Goal: Task Accomplishment & Management: Manage account settings

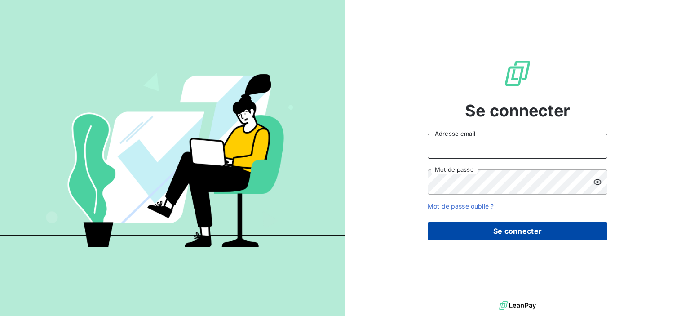
type input "[PERSON_NAME][EMAIL_ADDRESS][DOMAIN_NAME]"
click at [496, 236] on button "Se connecter" at bounding box center [518, 230] width 180 height 19
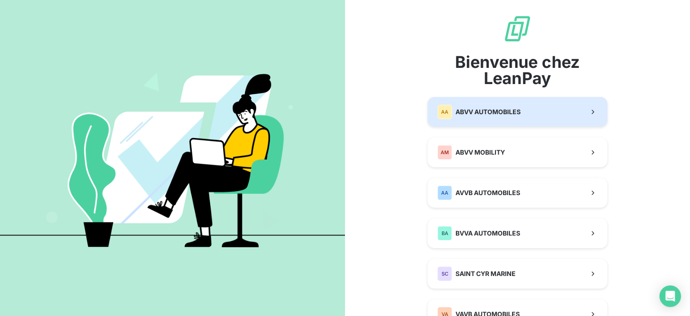
click at [536, 121] on button "AA ABVV AUTOMOBILES" at bounding box center [518, 112] width 180 height 30
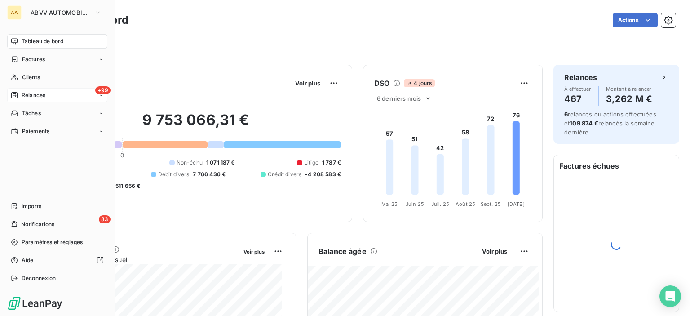
click at [77, 99] on div "+99 Relances" at bounding box center [57, 95] width 100 height 14
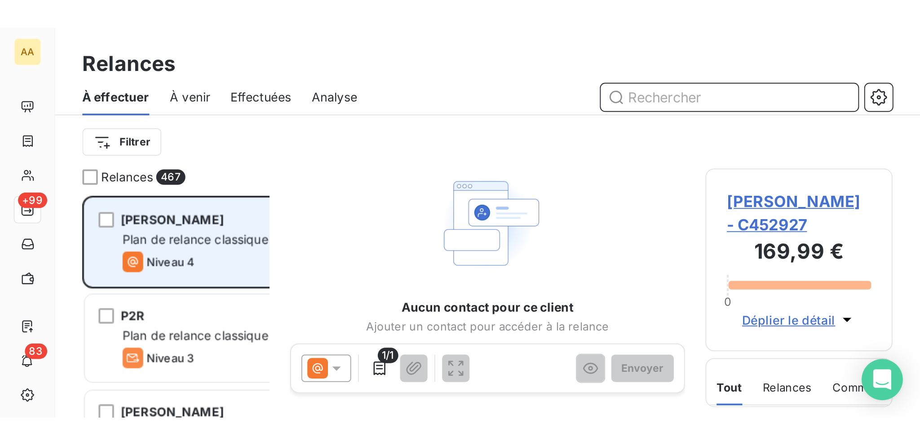
scroll to position [350, 200]
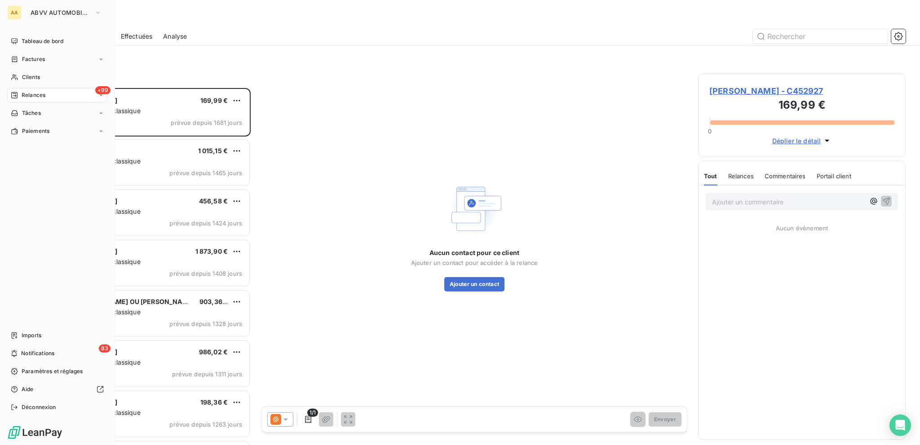
click at [25, 93] on span "Relances" at bounding box center [34, 95] width 24 height 8
click at [23, 38] on span "Tableau de bord" at bounding box center [43, 41] width 42 height 8
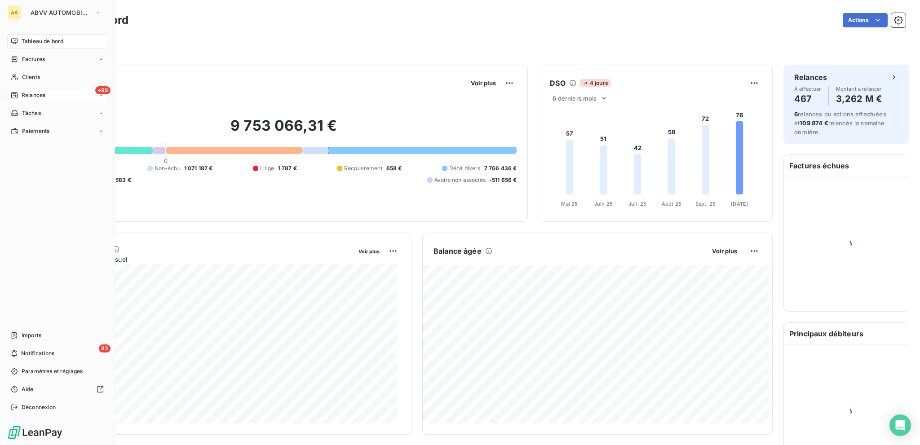
click at [27, 92] on span "Relances" at bounding box center [34, 95] width 24 height 8
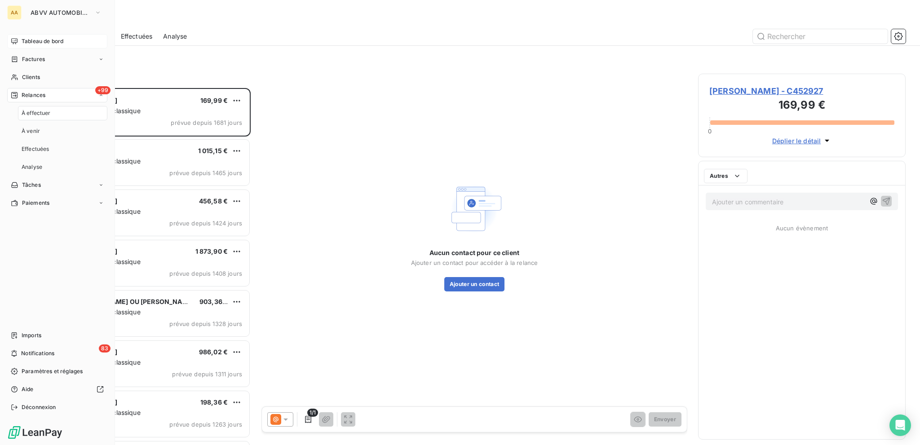
scroll to position [350, 200]
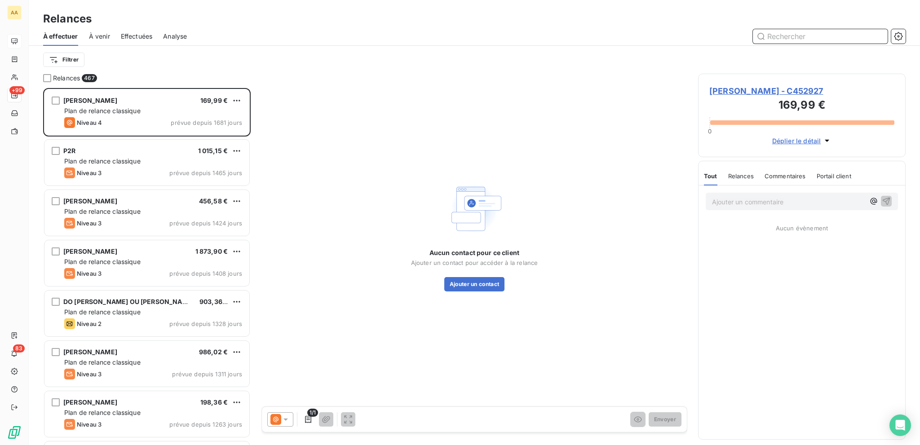
click at [124, 39] on span "Effectuées" at bounding box center [137, 36] width 32 height 9
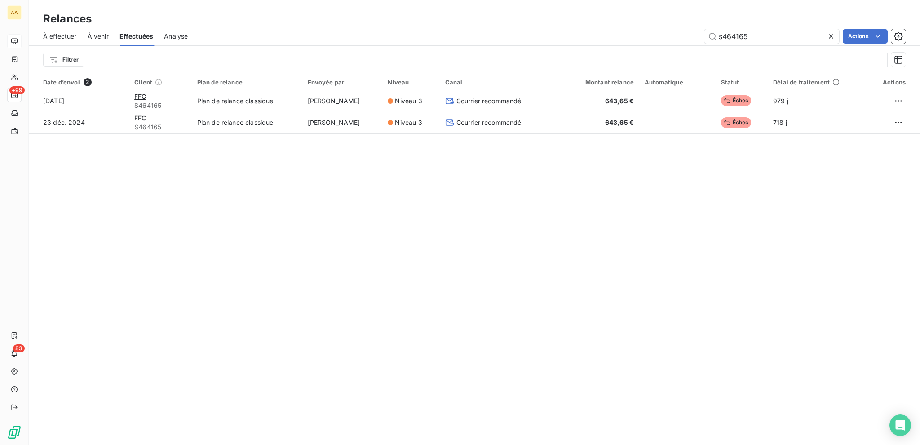
click at [66, 37] on span "À effectuer" at bounding box center [60, 36] width 34 height 9
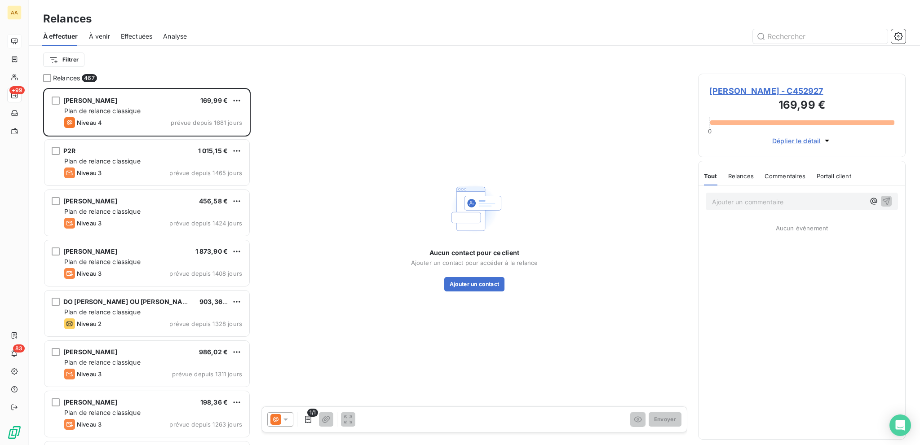
scroll to position [350, 200]
type input "g"
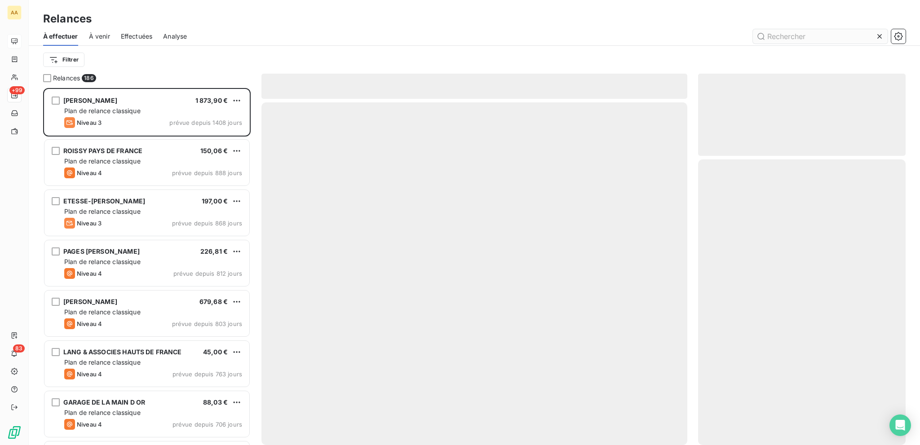
scroll to position [350, 200]
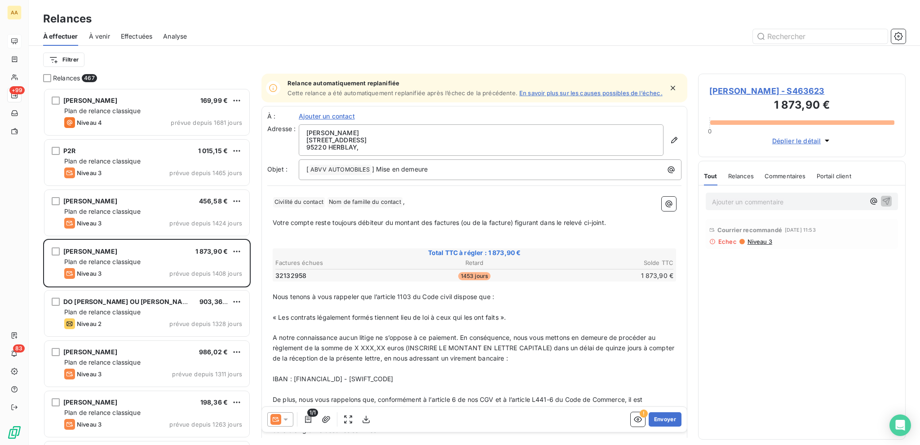
click at [133, 35] on span "Effectuées" at bounding box center [137, 36] width 32 height 9
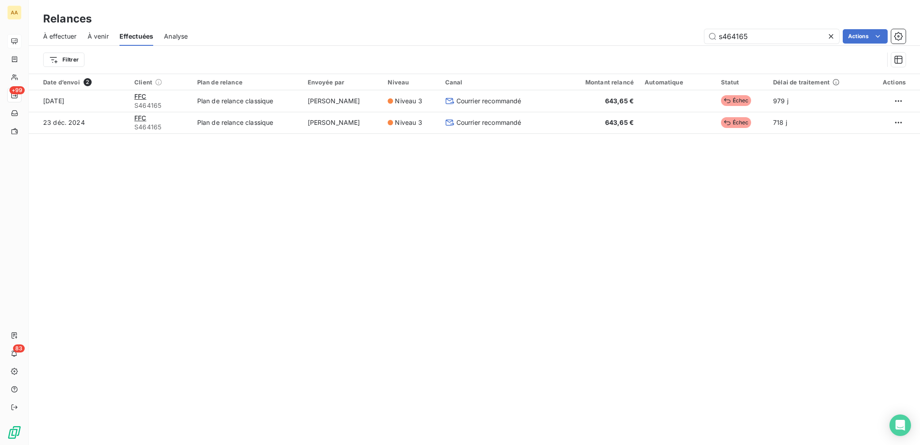
drag, startPoint x: 779, startPoint y: 32, endPoint x: 688, endPoint y: 34, distance: 91.6
click at [688, 34] on div "s464165 Actions" at bounding box center [551, 36] width 707 height 14
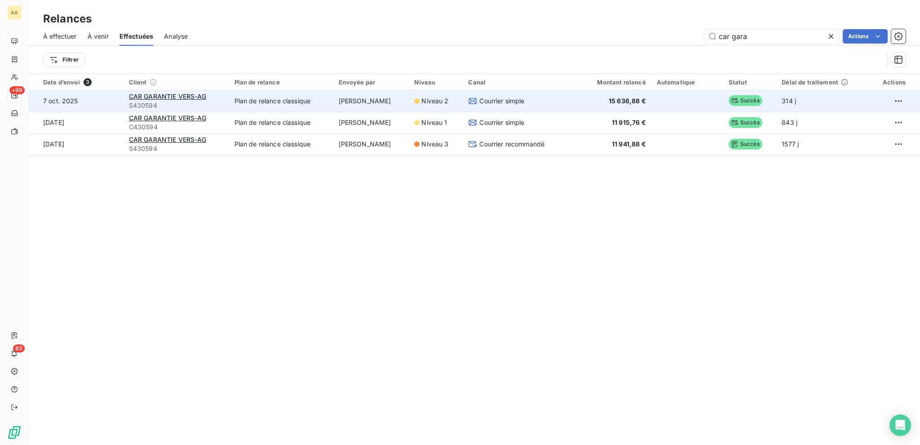
type input "car gara"
click at [180, 102] on span "S430594" at bounding box center [176, 105] width 95 height 9
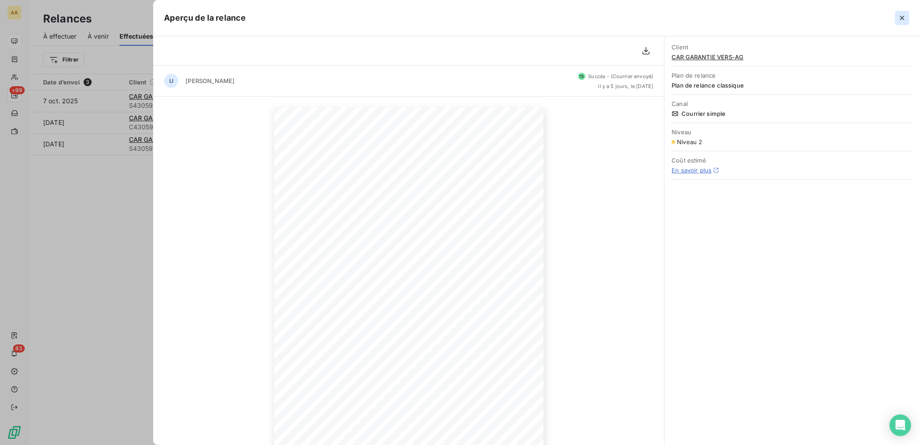
click at [689, 19] on icon "button" at bounding box center [901, 18] width 4 height 4
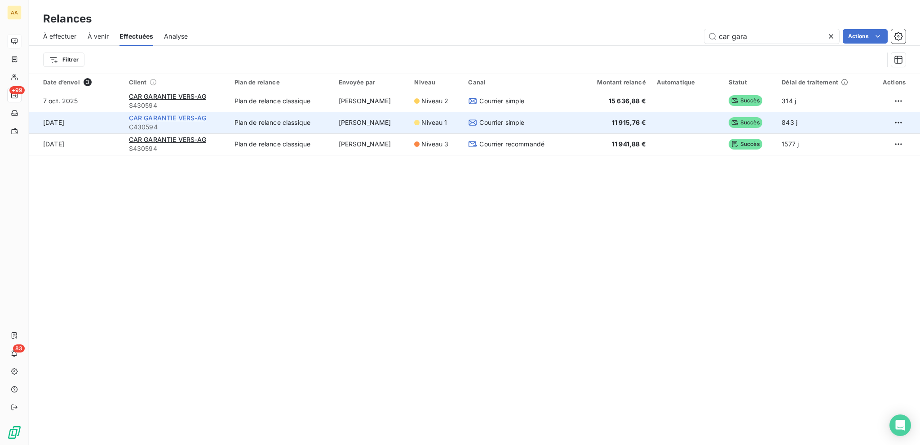
click at [201, 119] on span "CAR GARANTIE VERS-AG" at bounding box center [167, 118] width 77 height 8
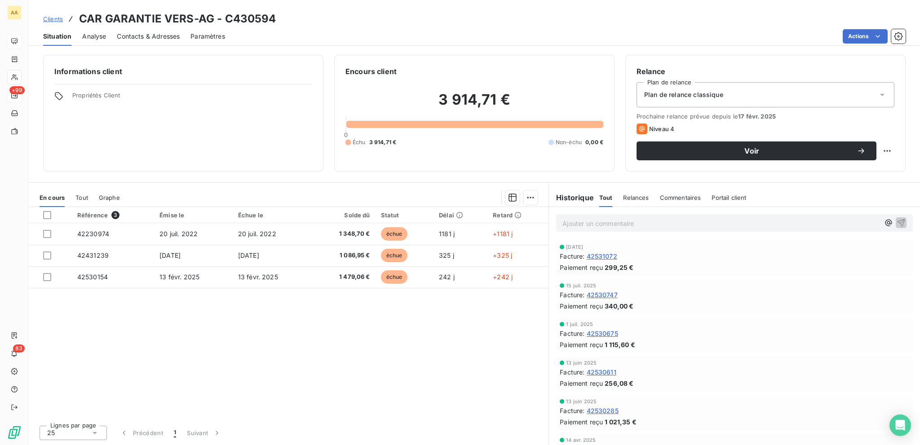
click at [642, 197] on span "Relances" at bounding box center [636, 197] width 26 height 7
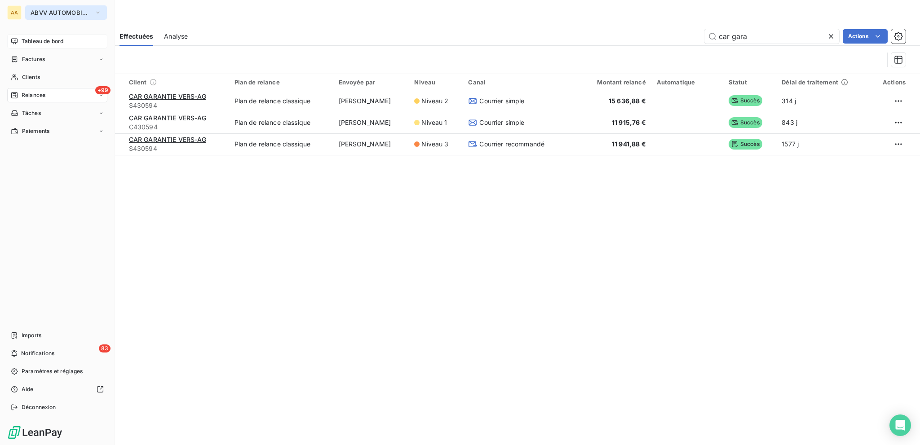
click at [44, 9] on span "ABVV AUTOMOBILES" at bounding box center [61, 12] width 60 height 7
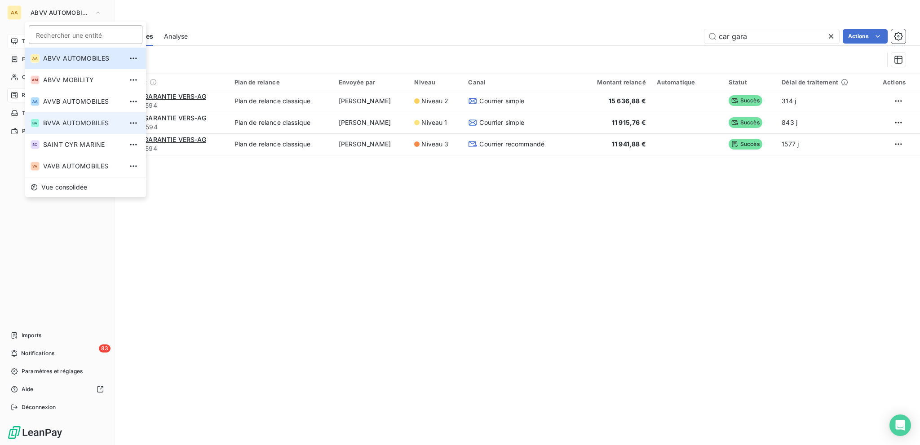
click at [80, 125] on span "BVVA AUTOMOBILES" at bounding box center [82, 123] width 79 height 9
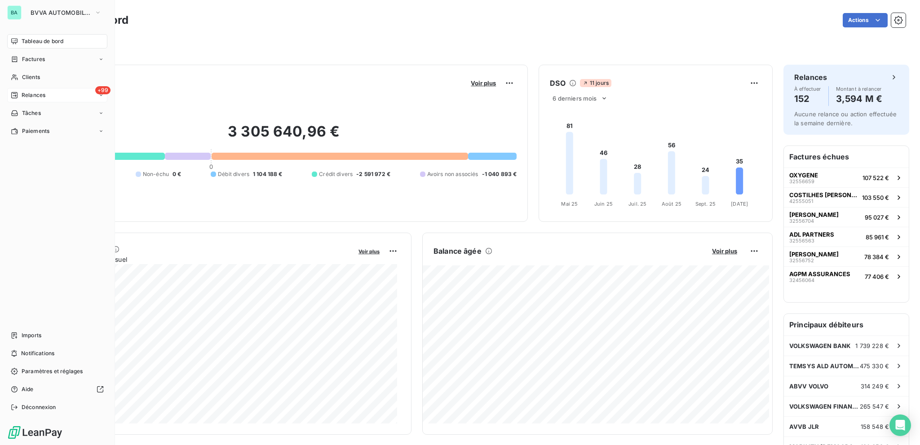
click at [70, 97] on div "+99 Relances" at bounding box center [57, 95] width 100 height 14
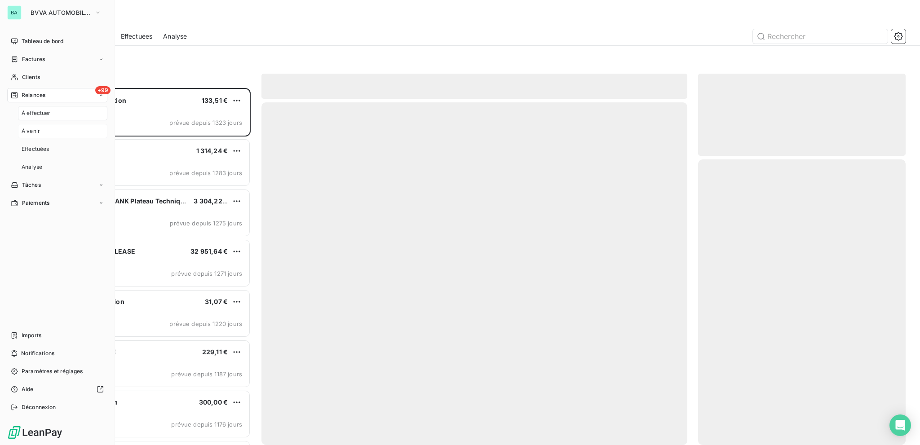
scroll to position [350, 200]
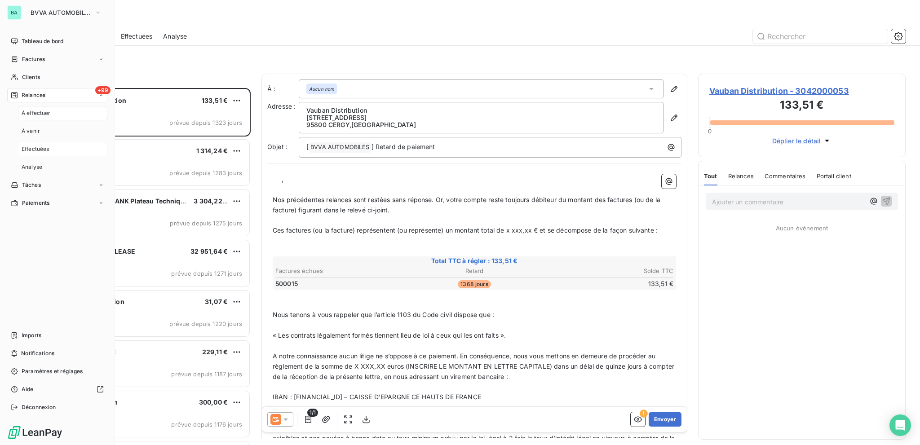
click at [44, 150] on span "Effectuées" at bounding box center [36, 149] width 28 height 8
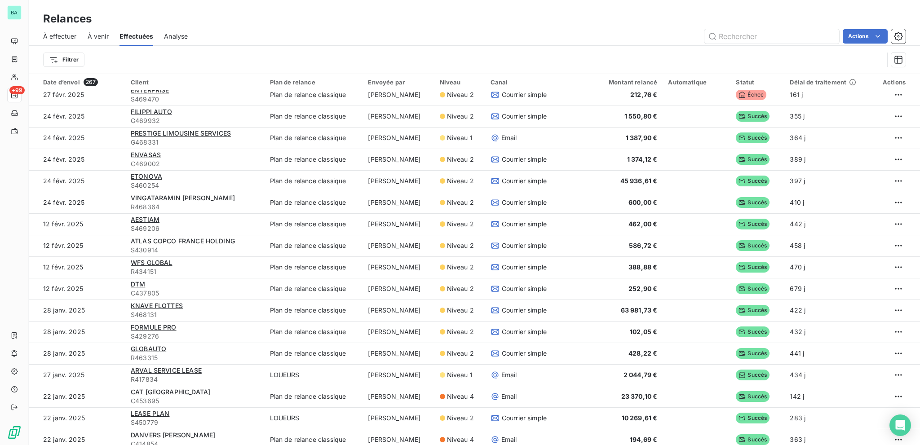
scroll to position [1257, 0]
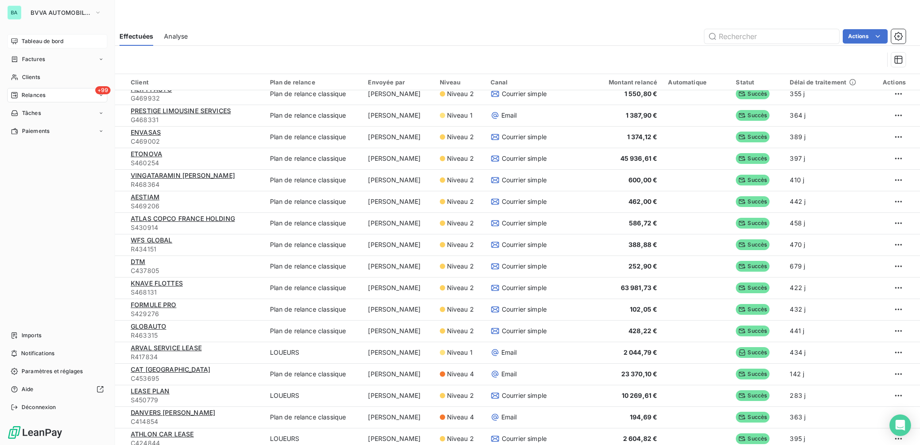
click at [20, 43] on div "Tableau de bord" at bounding box center [57, 41] width 100 height 14
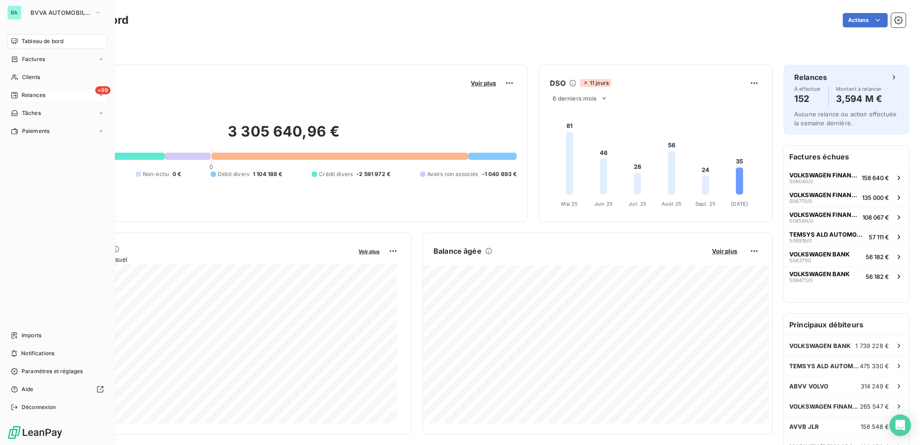
click at [52, 96] on div "+99 Relances" at bounding box center [57, 95] width 100 height 14
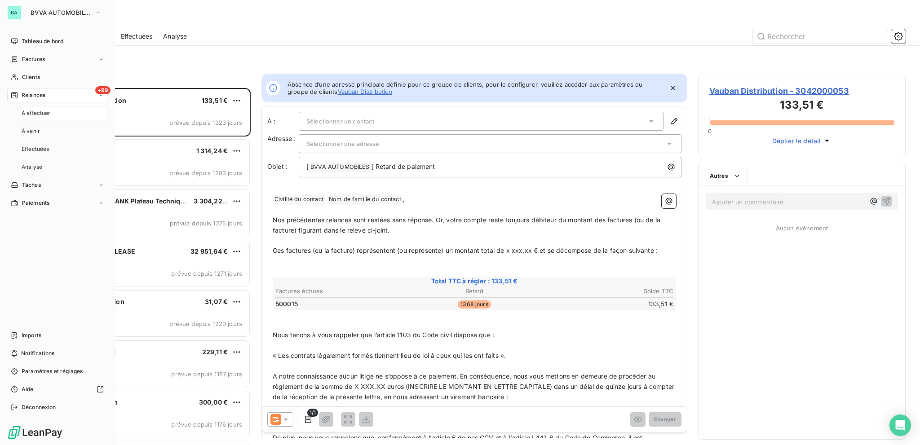
scroll to position [350, 200]
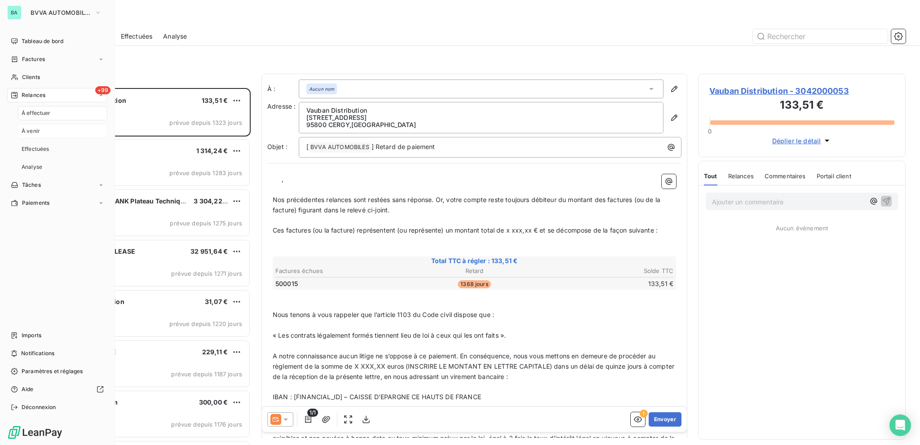
click at [71, 136] on div "À venir" at bounding box center [62, 131] width 89 height 14
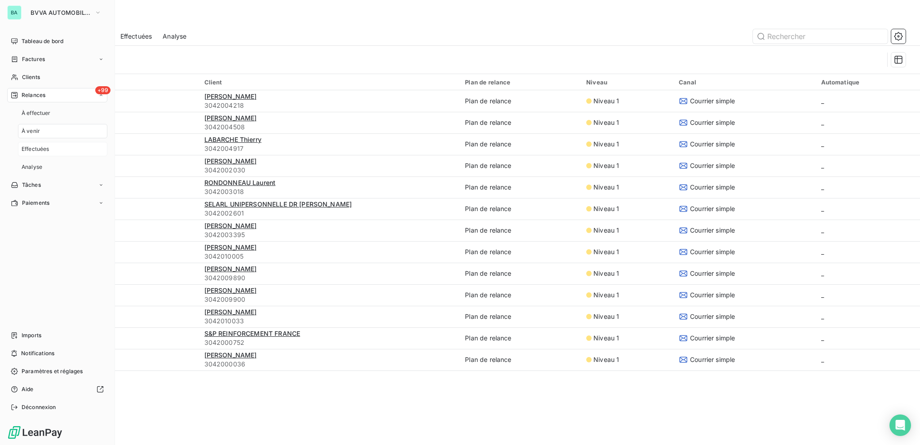
click at [66, 145] on div "Effectuées" at bounding box center [62, 149] width 89 height 14
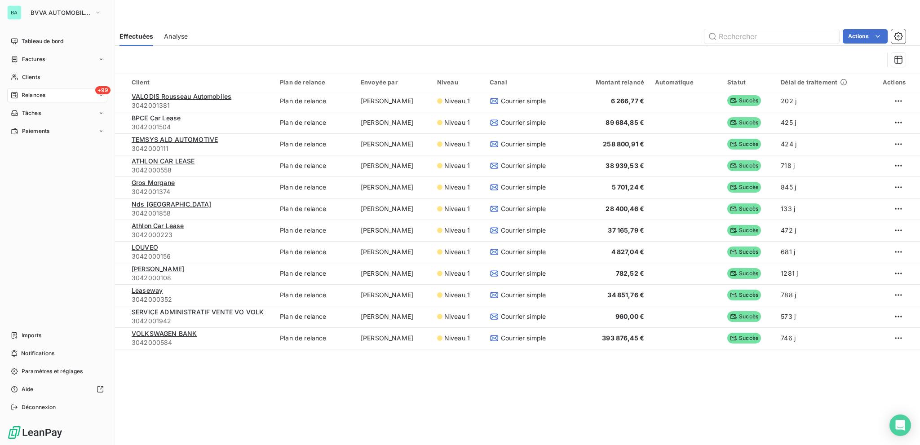
click at [64, 21] on div "BA BVVA AUTOMOBILES Tableau de bord Factures Clients +99 Relances Tâches Paieme…" at bounding box center [57, 222] width 115 height 445
click at [70, 16] on span "BVVA AUTOMOBILES" at bounding box center [61, 12] width 60 height 7
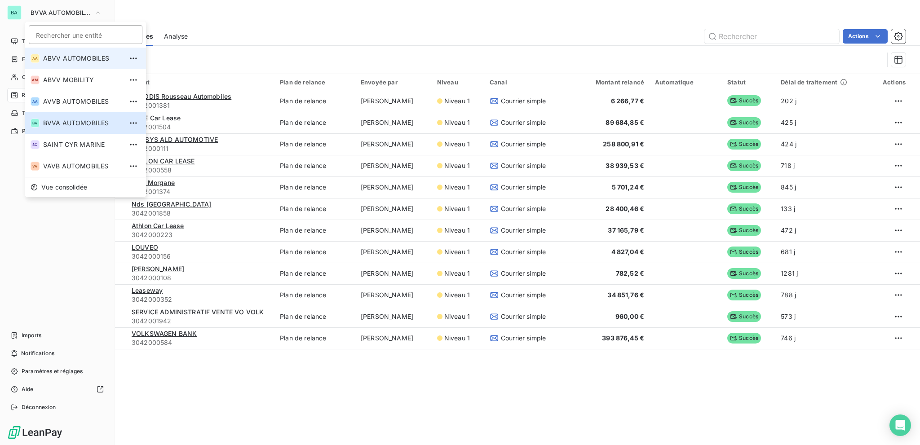
click at [68, 66] on li "AA ABVV AUTOMOBILES" at bounding box center [85, 59] width 121 height 22
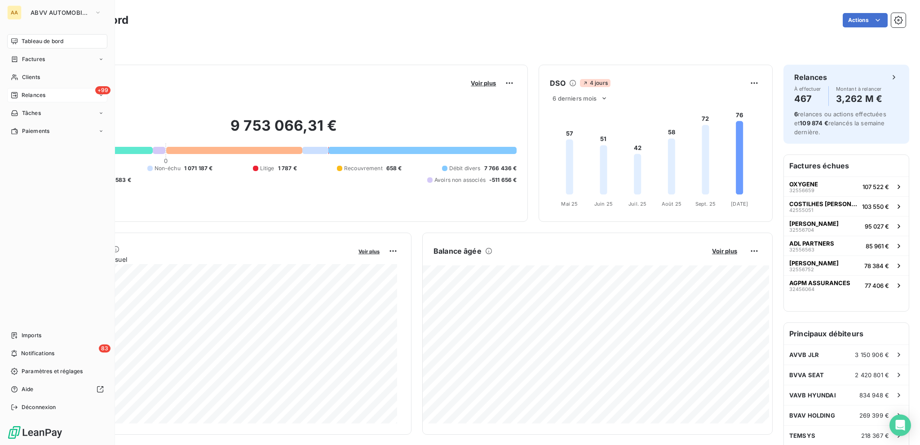
click at [97, 96] on div "+99 Relances" at bounding box center [57, 95] width 100 height 14
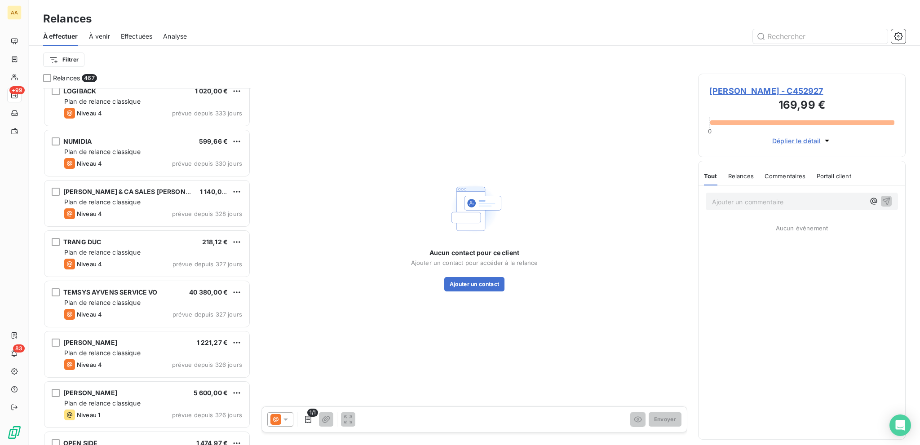
scroll to position [4491, 0]
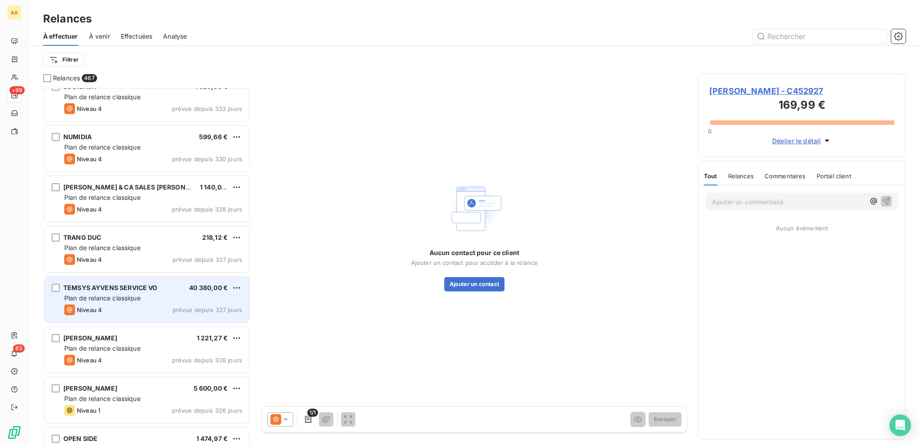
click at [170, 296] on div "Plan de relance classique" at bounding box center [153, 298] width 178 height 9
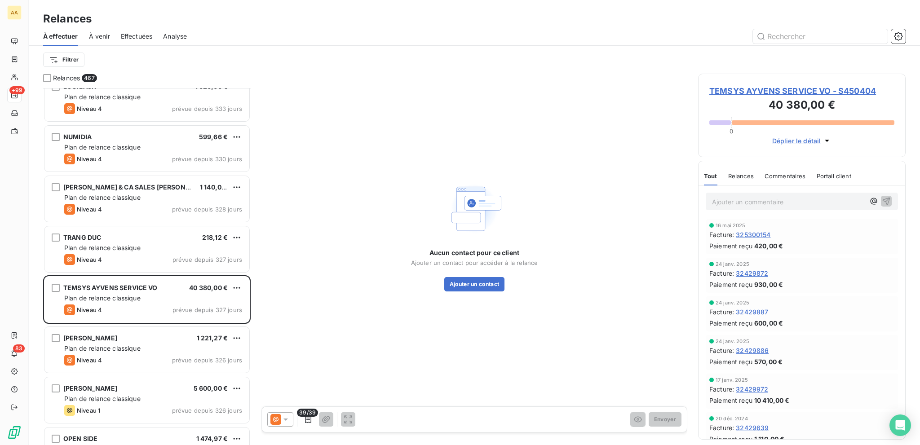
click at [689, 178] on span "Relances" at bounding box center [741, 175] width 26 height 7
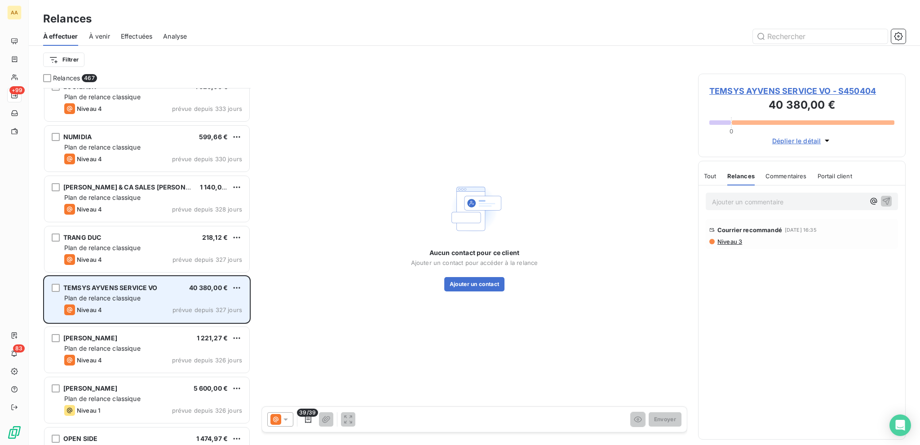
scroll to position [4536, 0]
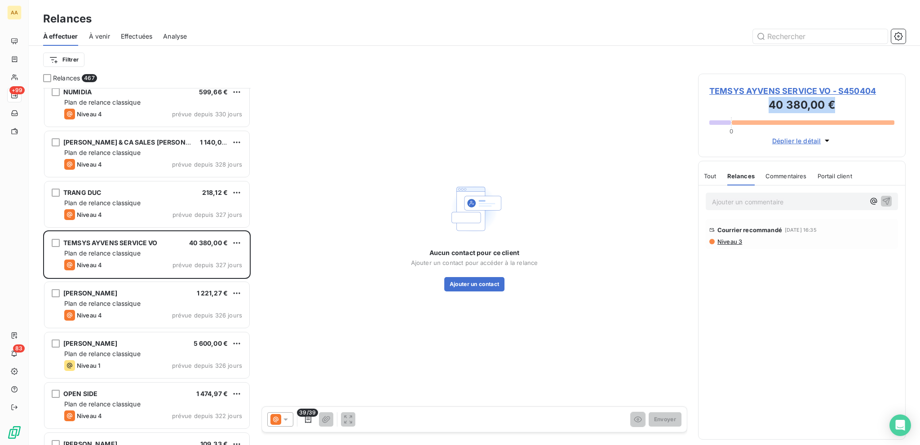
drag, startPoint x: 767, startPoint y: 101, endPoint x: 860, endPoint y: 98, distance: 92.5
click at [689, 98] on h3 "40 380,00 €" at bounding box center [801, 106] width 185 height 18
click at [689, 108] on h3 "40 380,00 €" at bounding box center [801, 106] width 185 height 18
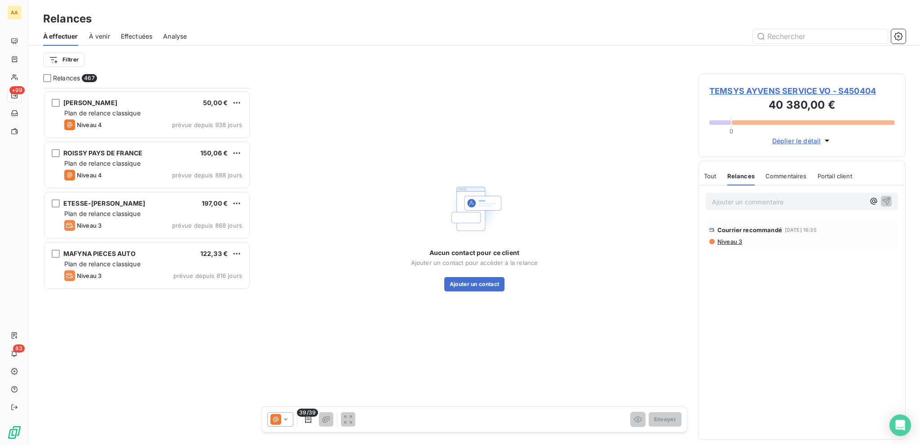
scroll to position [629, 0]
